Goal: Information Seeking & Learning: Check status

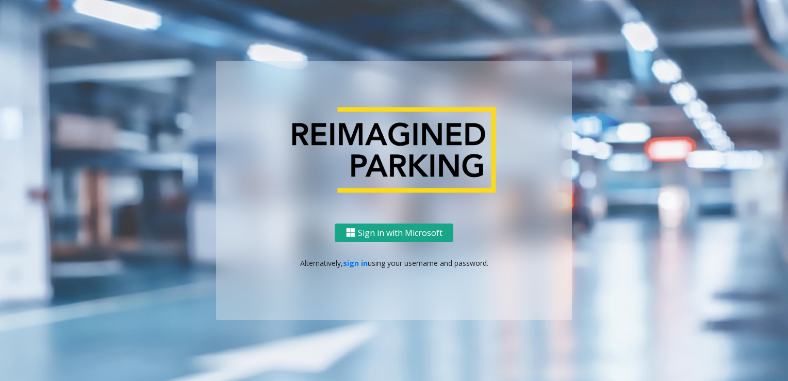
click at [407, 231] on button "Sign in with Microsoft" at bounding box center [394, 232] width 119 height 19
click at [357, 263] on link "sign in" at bounding box center [355, 263] width 25 height 10
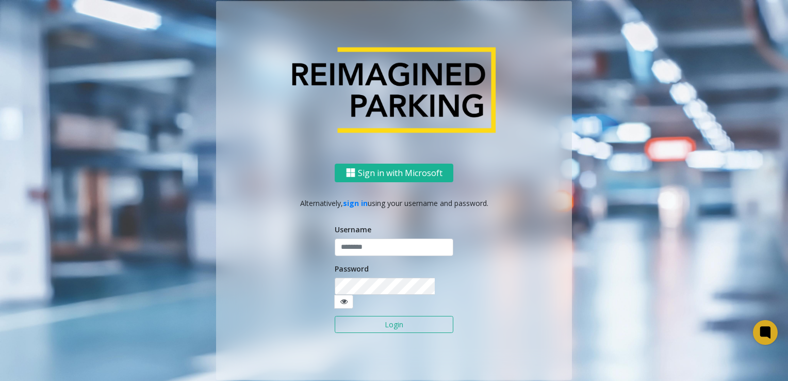
type input "*********"
click at [402, 248] on input "*********" at bounding box center [394, 247] width 119 height 18
click at [501, 236] on div "Sign in with Microsoft Alternatively, sign in using your username and password.…" at bounding box center [394, 271] width 356 height 217
click at [419, 319] on button "Login" at bounding box center [394, 325] width 119 height 18
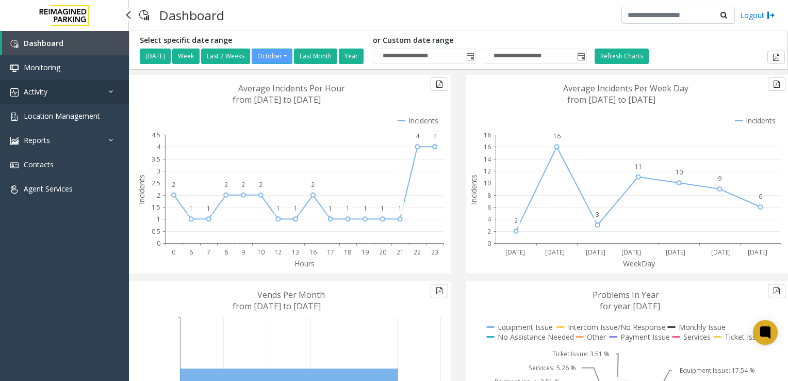
click at [56, 98] on link "Activity" at bounding box center [64, 91] width 129 height 24
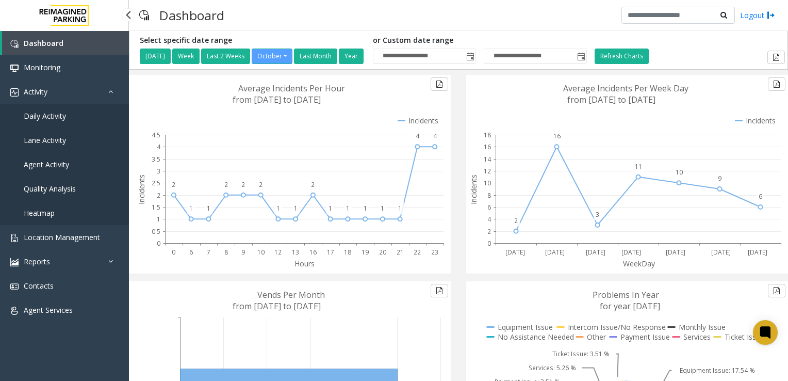
click at [46, 114] on span "Daily Activity" at bounding box center [45, 116] width 42 height 10
click at [52, 114] on span "Daily Activity" at bounding box center [45, 116] width 42 height 10
click at [65, 90] on link "Activity" at bounding box center [64, 91] width 129 height 24
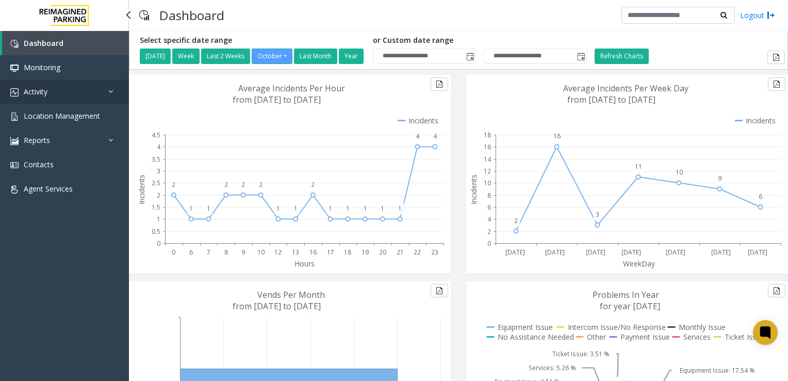
click at [87, 92] on link "Activity" at bounding box center [64, 91] width 129 height 24
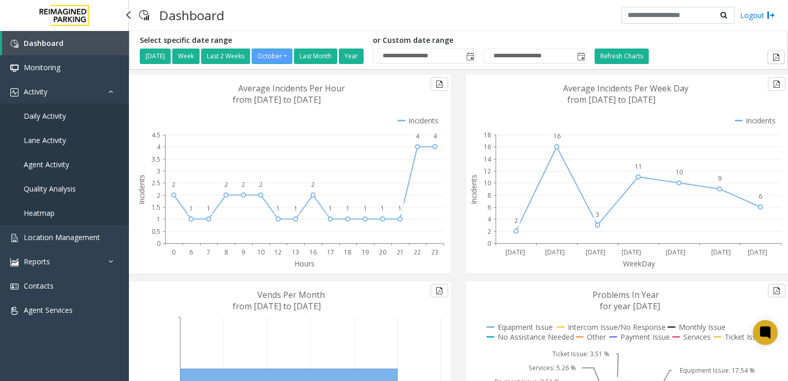
click at [39, 119] on span "Daily Activity" at bounding box center [45, 116] width 42 height 10
click at [75, 100] on link "Activity" at bounding box center [64, 91] width 129 height 24
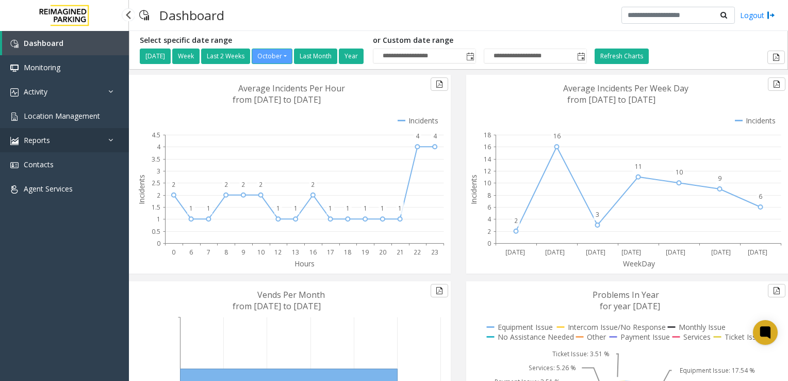
click at [53, 136] on link "Reports" at bounding box center [64, 140] width 129 height 24
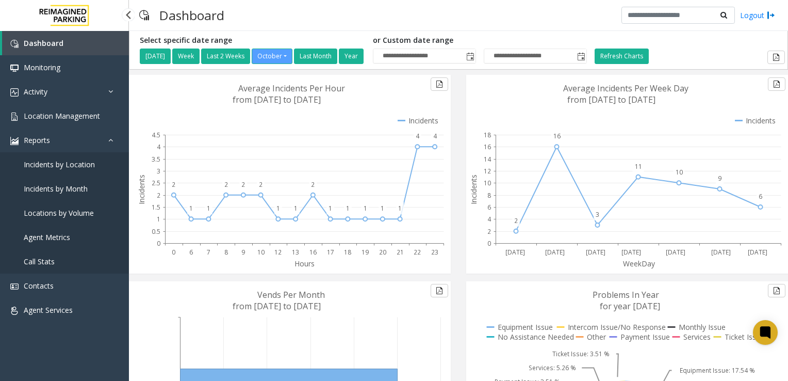
click at [59, 259] on link "Call Stats" at bounding box center [64, 261] width 129 height 24
click at [46, 259] on span "Call Stats" at bounding box center [39, 261] width 31 height 10
click at [25, 268] on link "Call Stats" at bounding box center [64, 261] width 129 height 24
click at [43, 266] on span "Call Stats" at bounding box center [39, 261] width 31 height 10
click at [47, 265] on span "Call Stats" at bounding box center [39, 261] width 31 height 10
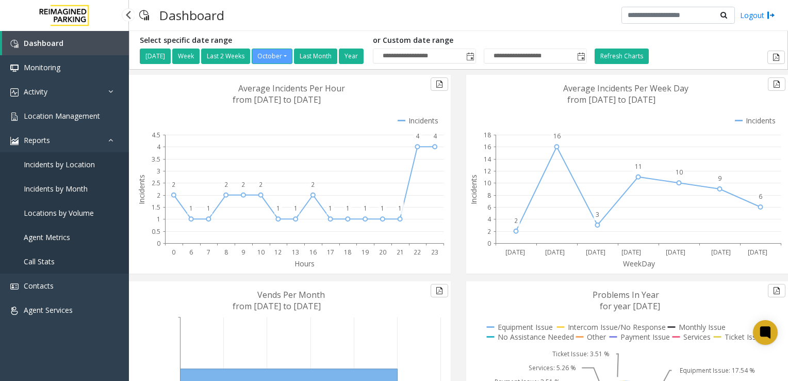
click at [76, 167] on span "Incidents by Location" at bounding box center [59, 164] width 71 height 10
click at [83, 136] on link "Reports" at bounding box center [64, 140] width 129 height 24
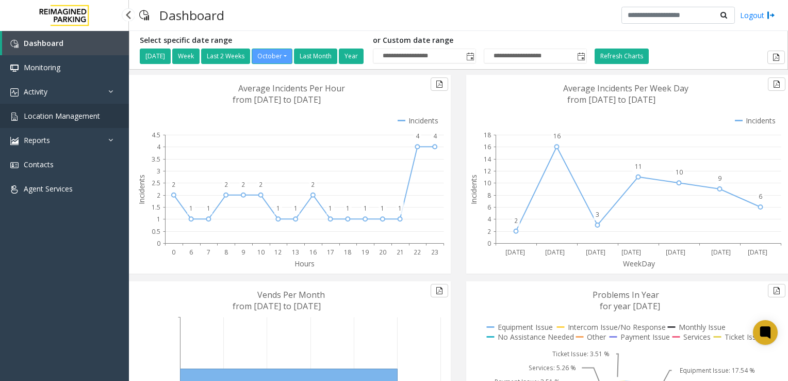
click at [75, 118] on span "Location Management" at bounding box center [62, 116] width 76 height 10
click at [93, 90] on link "Activity" at bounding box center [64, 91] width 129 height 24
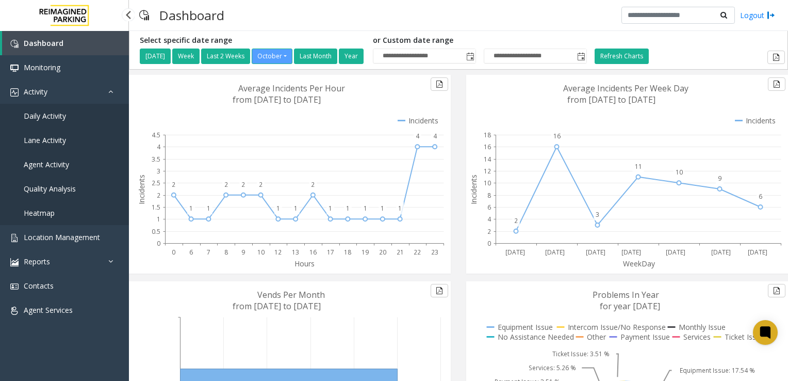
click at [34, 221] on link "Heatmap" at bounding box center [64, 213] width 129 height 24
click at [47, 210] on span "Heatmap" at bounding box center [39, 213] width 31 height 10
click at [59, 114] on span "Daily Activity" at bounding box center [45, 116] width 42 height 10
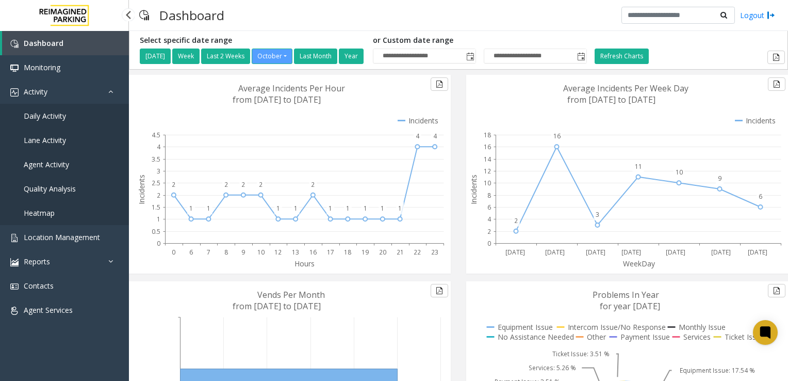
click at [33, 117] on span "Daily Activity" at bounding box center [45, 116] width 42 height 10
click at [34, 136] on span "Lane Activity" at bounding box center [45, 140] width 42 height 10
click at [33, 159] on span "Agent Activity" at bounding box center [46, 164] width 45 height 10
click at [38, 198] on link "Quality Analysis" at bounding box center [64, 188] width 129 height 24
click at [39, 184] on span "Quality Analysis" at bounding box center [50, 189] width 52 height 10
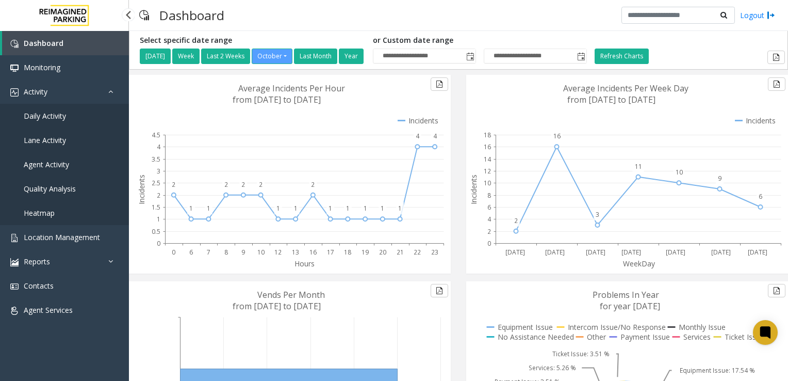
click at [41, 159] on span "Agent Activity" at bounding box center [46, 164] width 45 height 10
click at [43, 134] on link "Lane Activity" at bounding box center [64, 140] width 129 height 24
click at [43, 123] on link "Daily Activity" at bounding box center [64, 116] width 129 height 24
click at [41, 96] on span "Activity" at bounding box center [36, 92] width 24 height 10
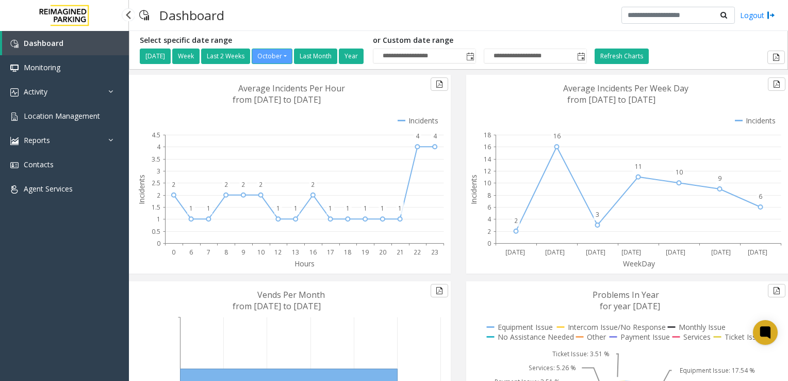
click at [58, 51] on link "Dashboard" at bounding box center [65, 43] width 127 height 24
click at [130, 12] on div at bounding box center [127, 14] width 13 height 13
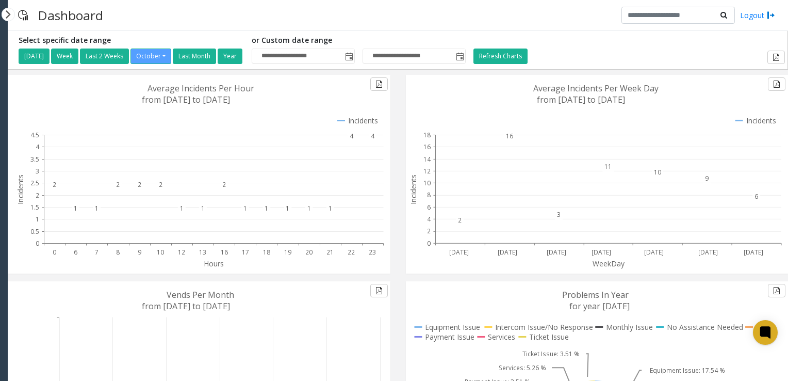
click at [20, 14] on img at bounding box center [23, 15] width 10 height 25
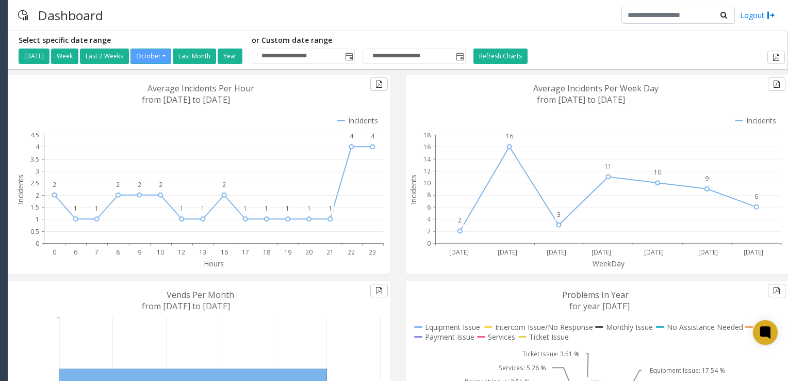
click at [10, 15] on div at bounding box center [8, 14] width 13 height 13
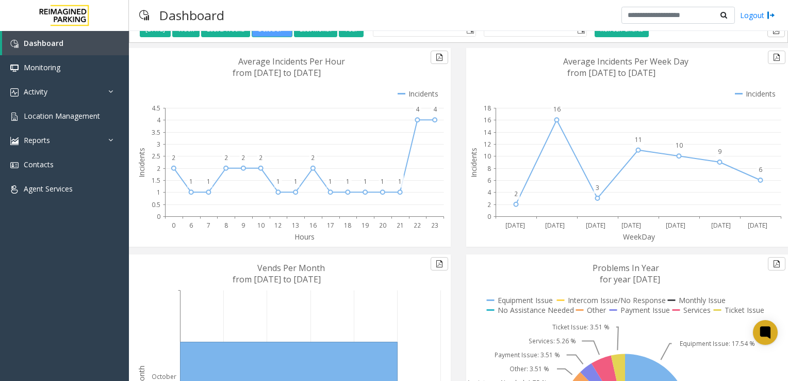
scroll to position [25, 0]
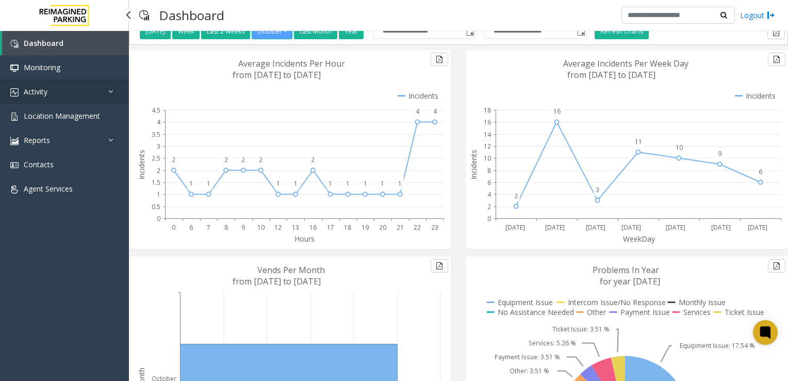
click at [65, 93] on link "Activity" at bounding box center [64, 91] width 129 height 24
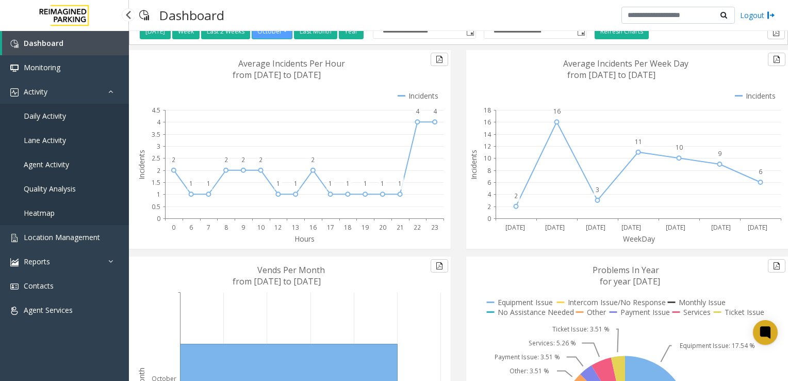
click at [52, 108] on link "Daily Activity" at bounding box center [64, 116] width 129 height 24
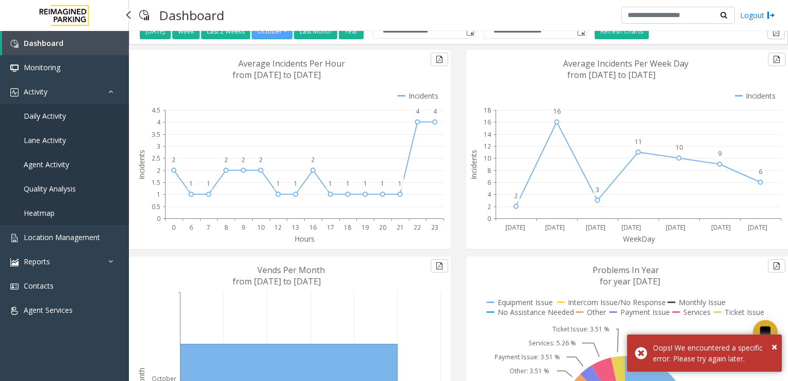
click at [52, 114] on span "Daily Activity" at bounding box center [45, 116] width 42 height 10
click at [107, 93] on link "Activity" at bounding box center [64, 91] width 129 height 24
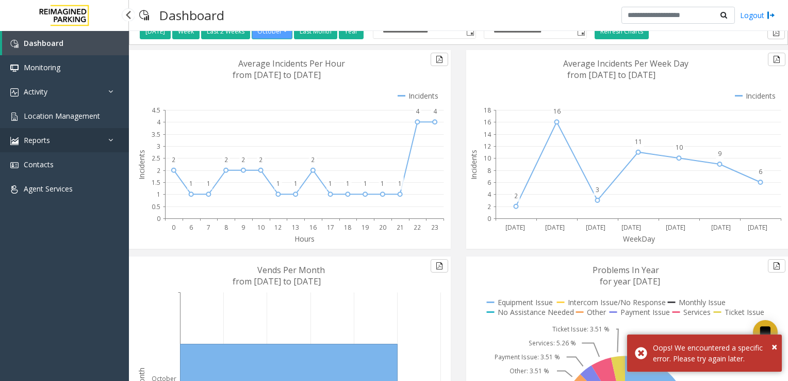
click at [63, 143] on link "Reports" at bounding box center [64, 140] width 129 height 24
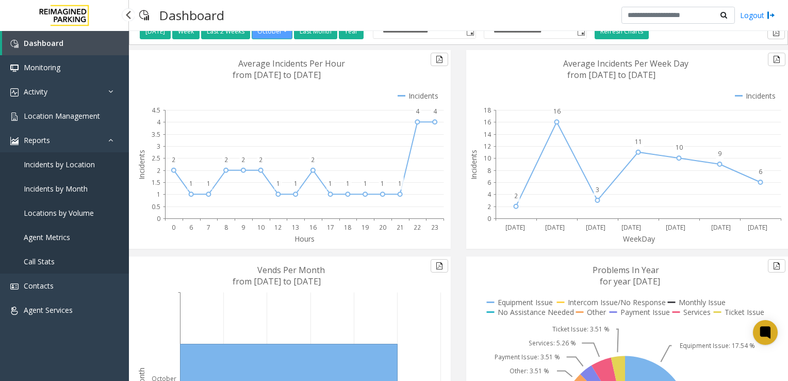
click at [47, 256] on span "Call Stats" at bounding box center [39, 261] width 31 height 10
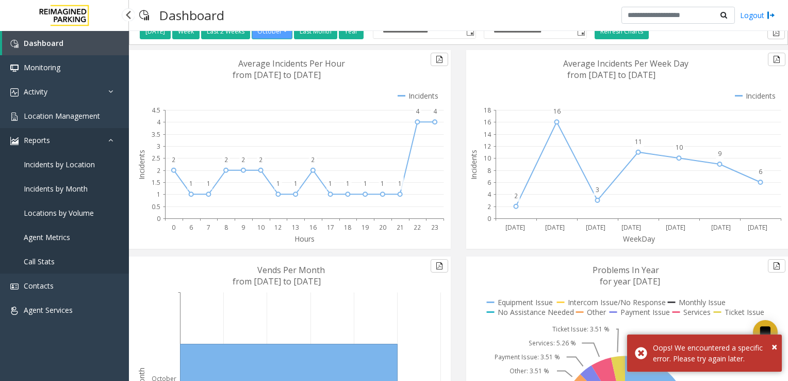
click at [68, 145] on link "Reports" at bounding box center [64, 140] width 129 height 24
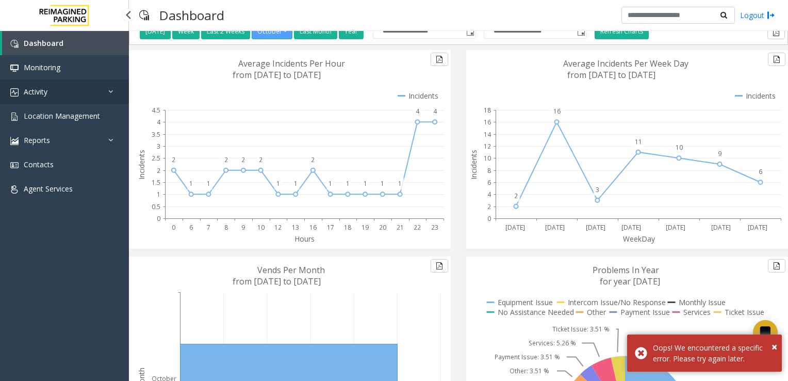
click at [48, 93] on link "Activity" at bounding box center [64, 91] width 129 height 24
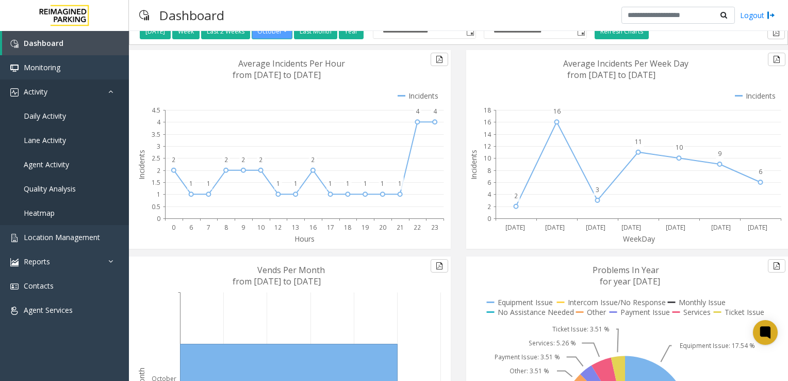
scroll to position [0, 0]
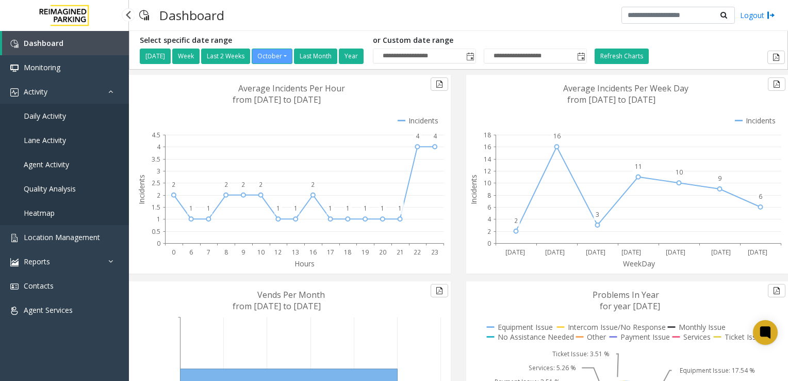
click at [87, 196] on link "Quality Analysis" at bounding box center [64, 188] width 129 height 24
click at [73, 187] on span "Quality Analysis" at bounding box center [50, 189] width 52 height 10
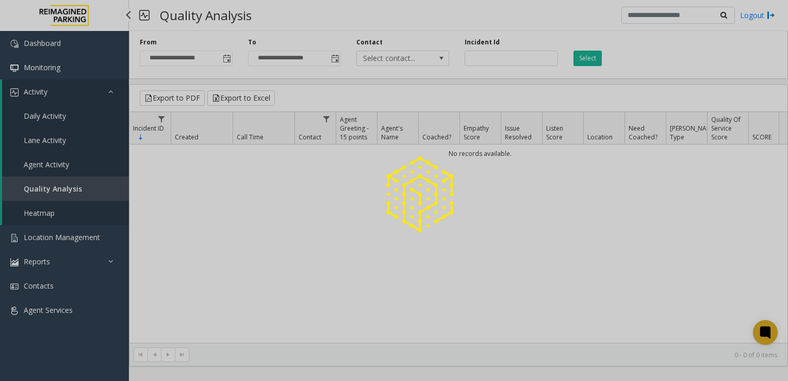
click at [54, 166] on span "Agent Activity" at bounding box center [46, 164] width 45 height 10
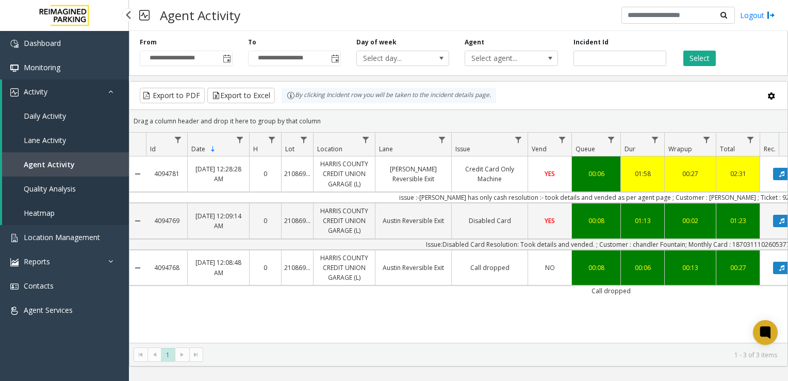
click at [50, 117] on span "Daily Activity" at bounding box center [45, 116] width 42 height 10
